Goal: Transaction & Acquisition: Purchase product/service

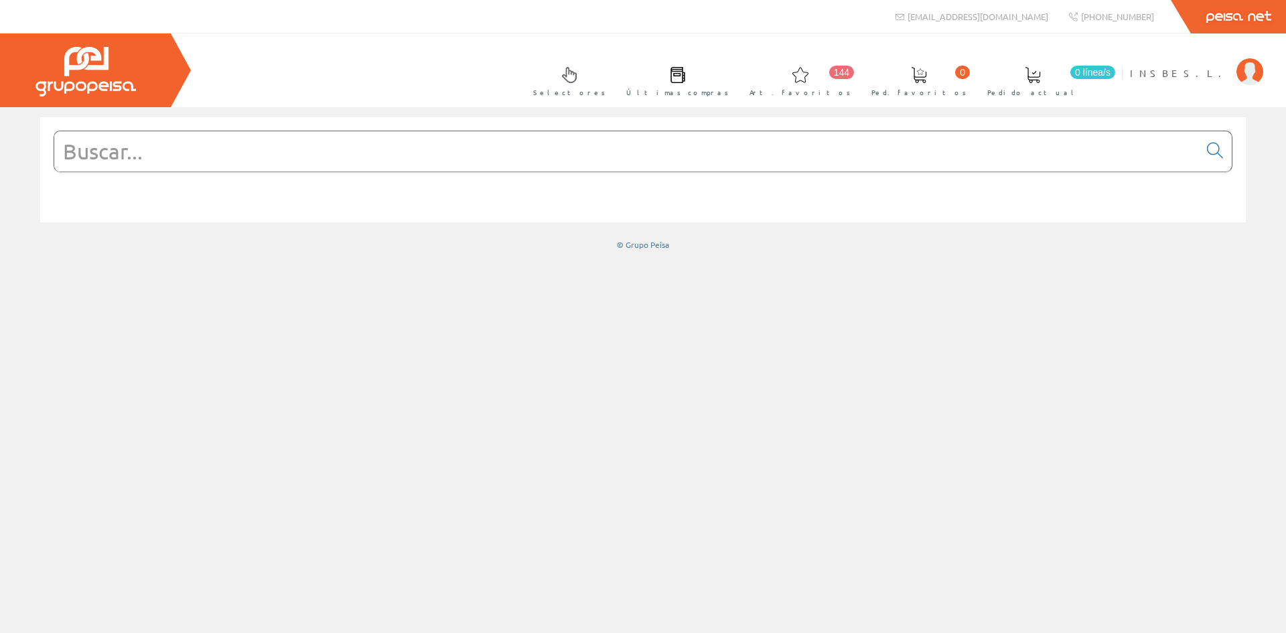
click at [311, 157] on input "text" at bounding box center [626, 151] width 1145 height 40
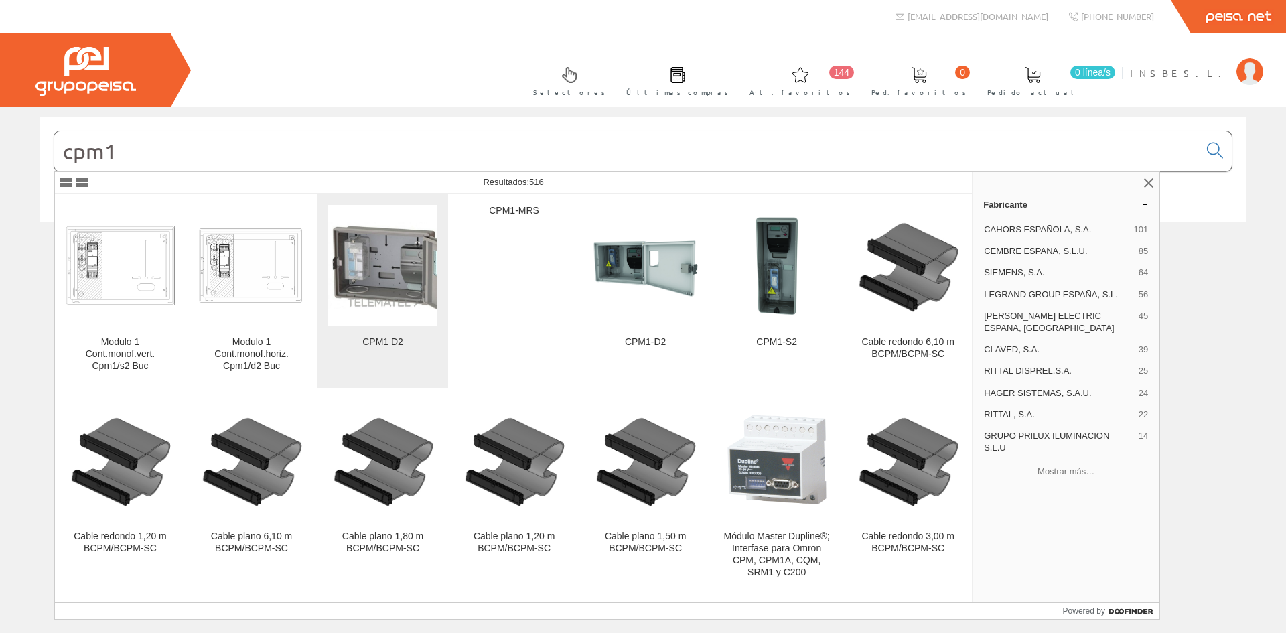
type input "cpm1"
click at [405, 272] on img at bounding box center [382, 265] width 109 height 86
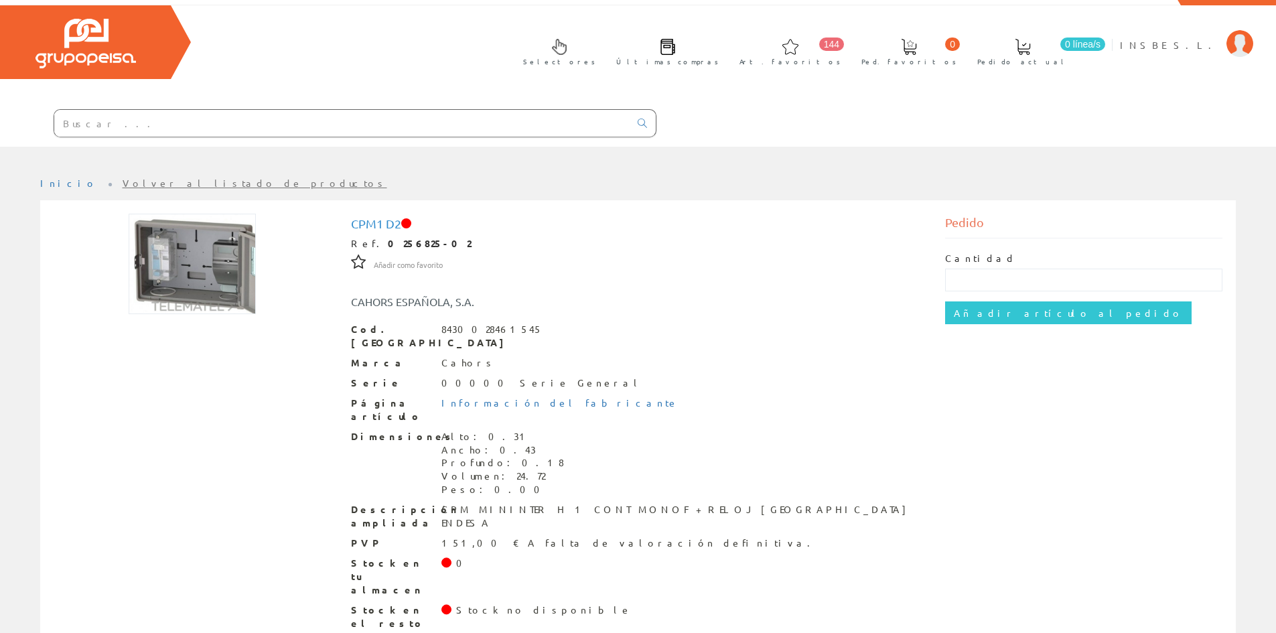
scroll to position [29, 0]
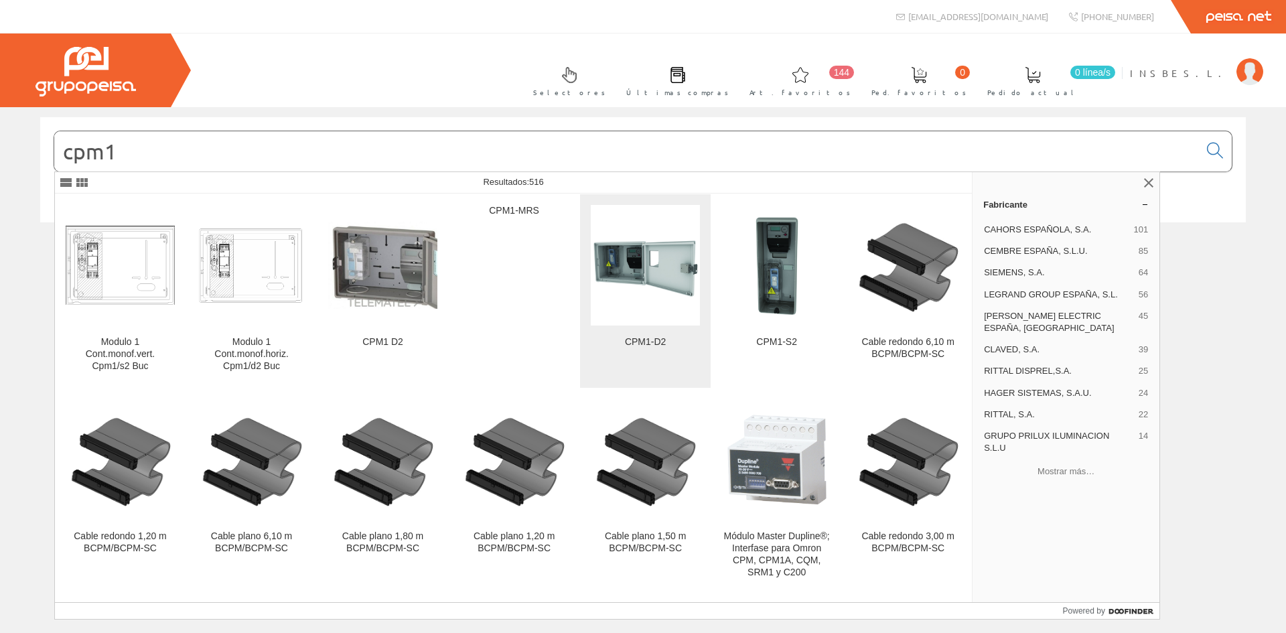
click at [633, 279] on img at bounding box center [645, 264] width 109 height 109
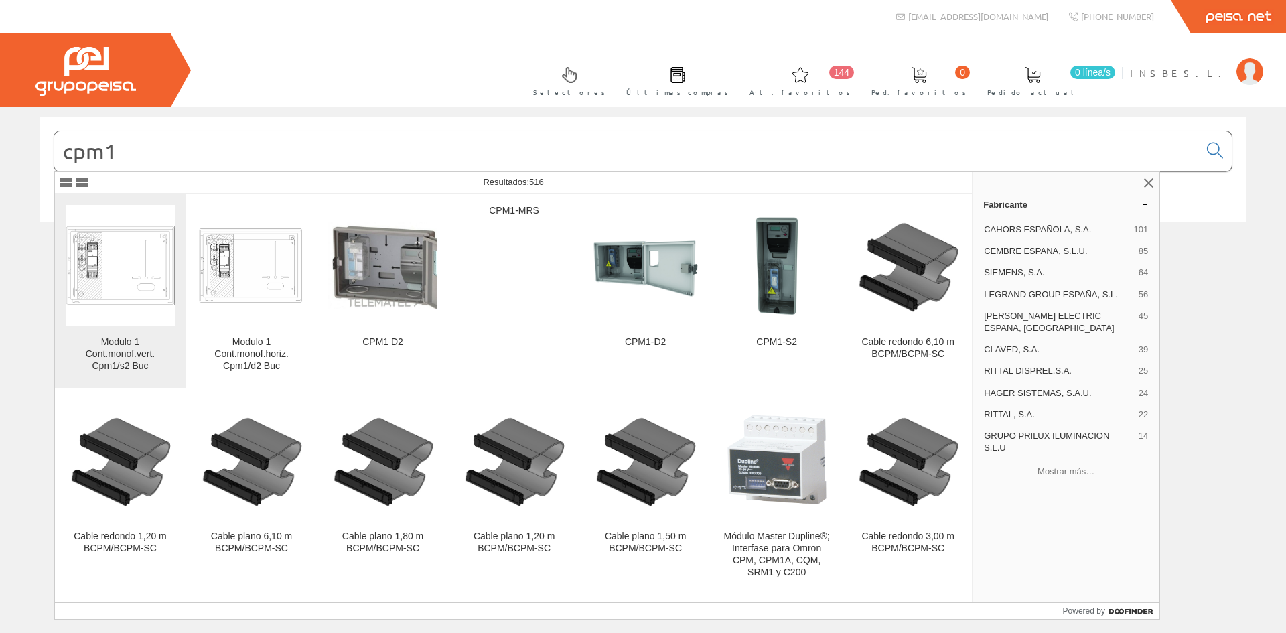
click at [102, 267] on img at bounding box center [120, 265] width 109 height 78
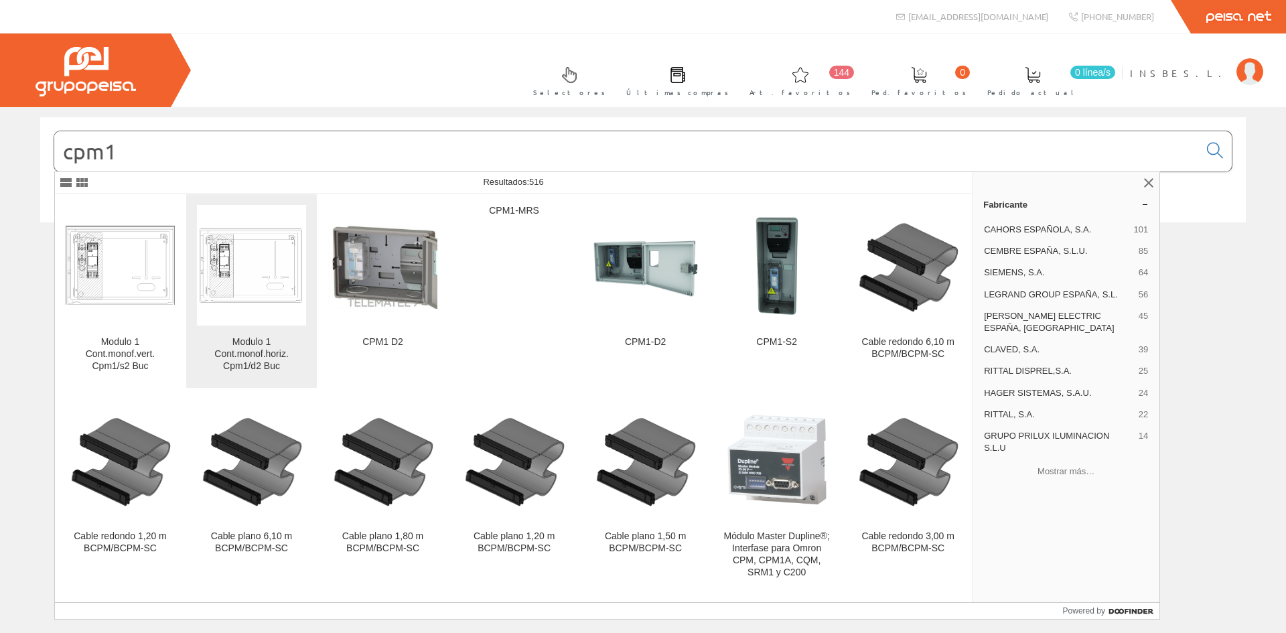
click at [225, 244] on img at bounding box center [251, 265] width 109 height 82
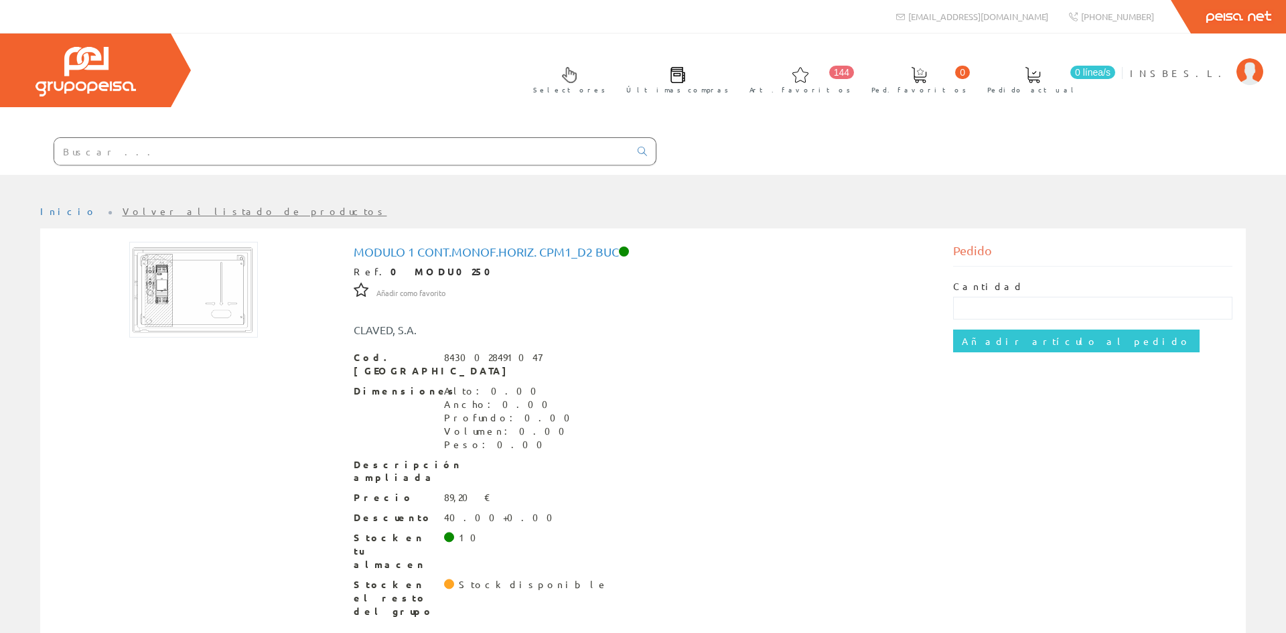
click at [197, 284] on img at bounding box center [193, 290] width 129 height 96
click at [1017, 305] on input "text" at bounding box center [1093, 308] width 280 height 23
type input "2"
click at [1023, 340] on input "Añadir artículo al pedido" at bounding box center [1076, 341] width 246 height 23
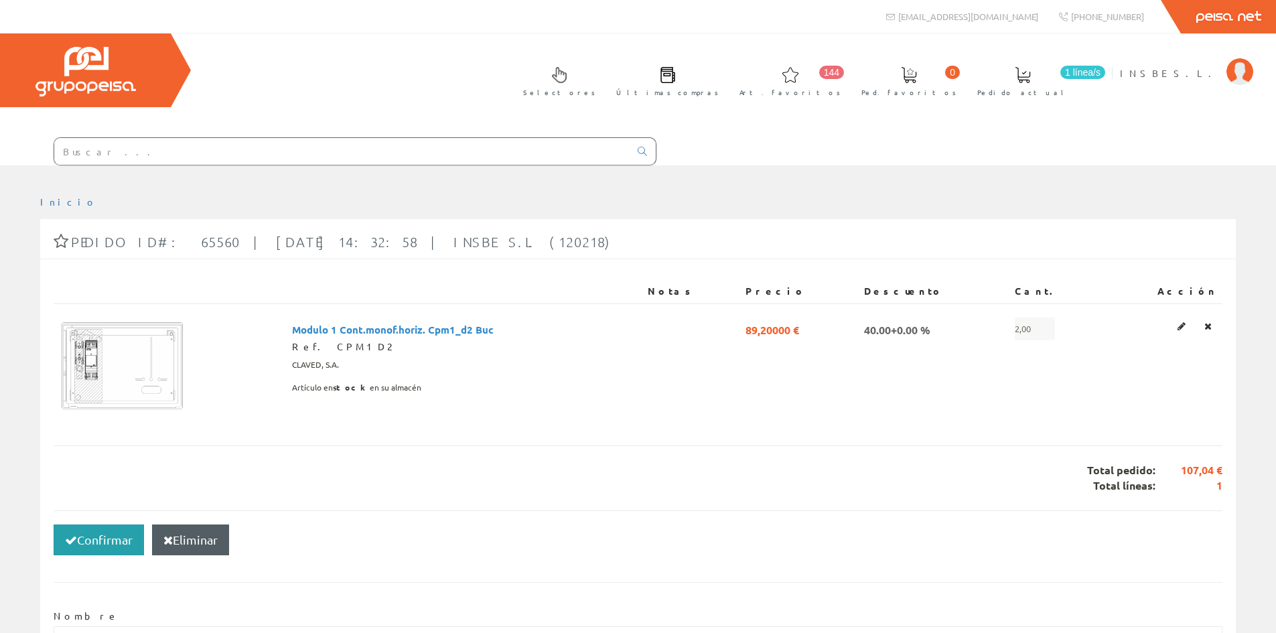
click at [106, 542] on button "Confirmar" at bounding box center [99, 539] width 90 height 31
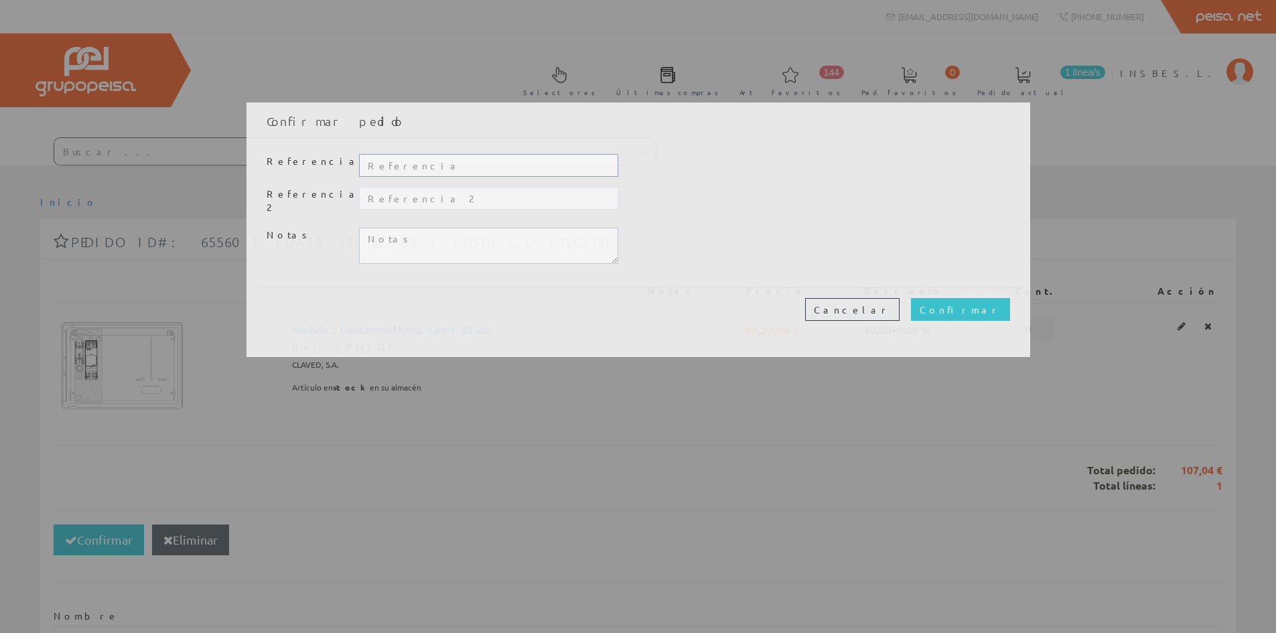
click at [401, 171] on input "text" at bounding box center [488, 165] width 259 height 23
type input "TALLER"
click at [985, 299] on input "Confirmar" at bounding box center [960, 309] width 99 height 23
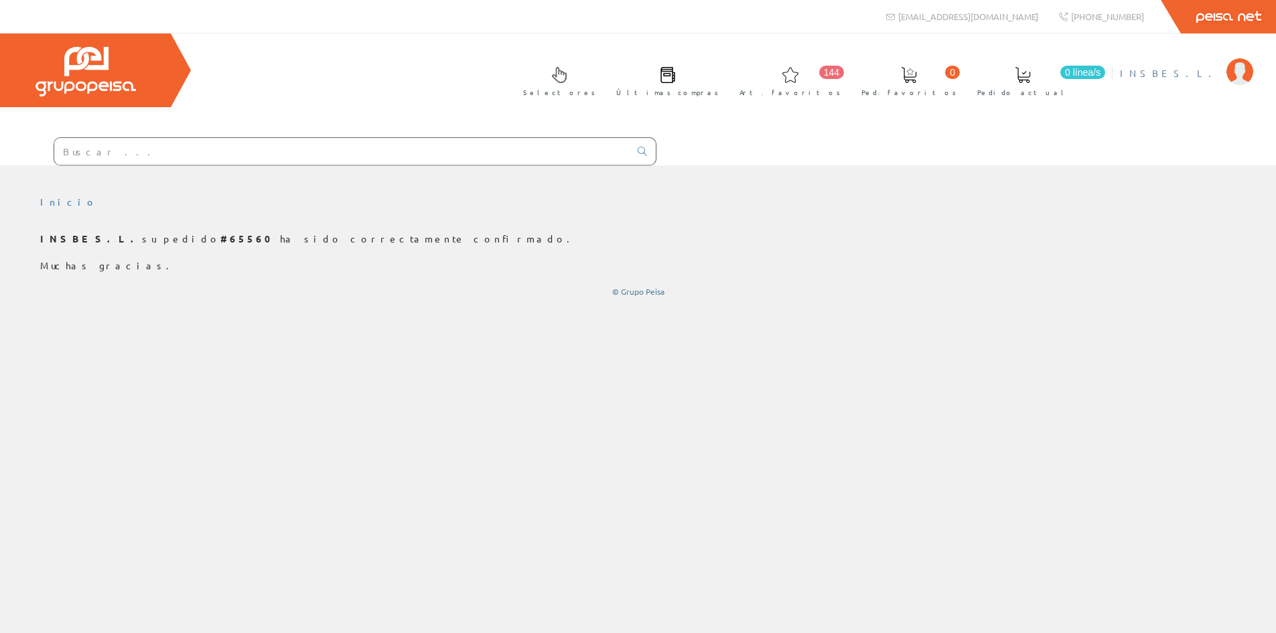
click at [1197, 79] on span "INSBE S.L." at bounding box center [1170, 72] width 100 height 13
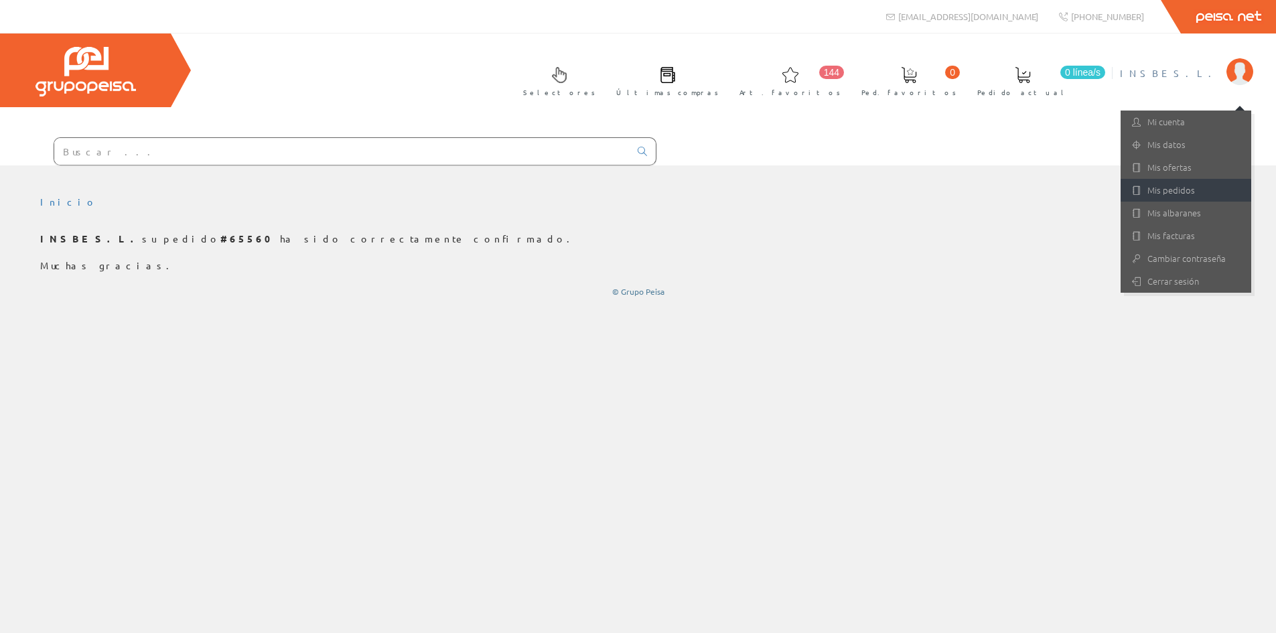
click at [1170, 184] on link "Mis pedidos" at bounding box center [1185, 190] width 131 height 23
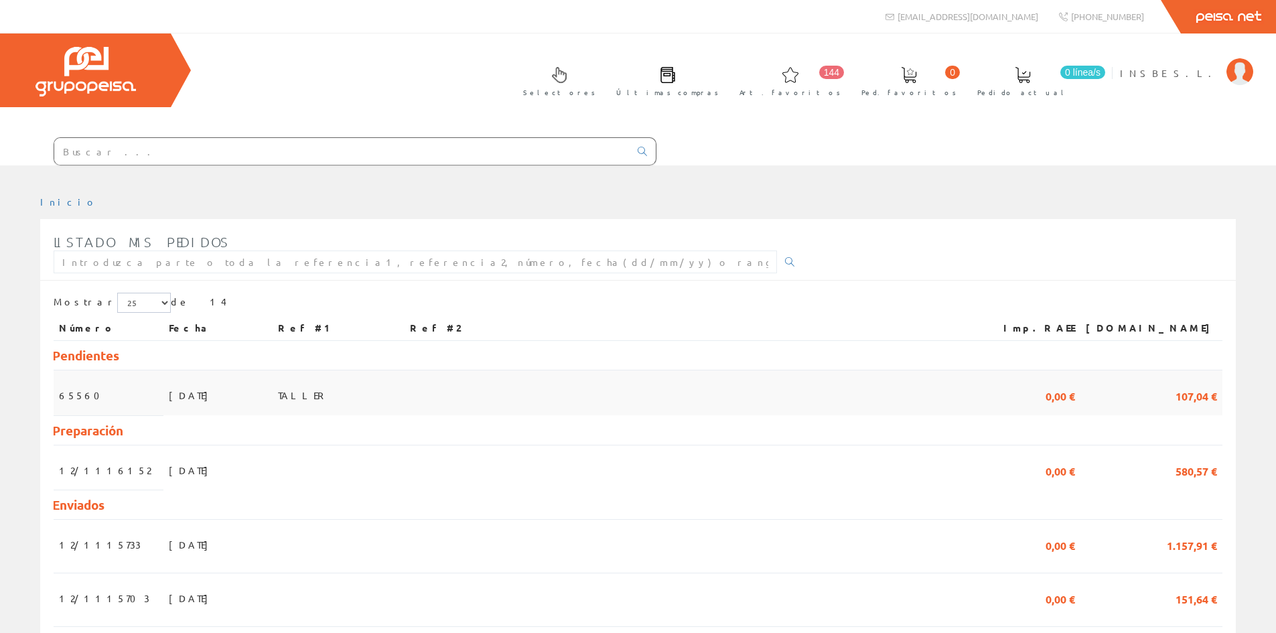
click at [169, 396] on span "26/08/2025" at bounding box center [192, 395] width 46 height 23
